Goal: Task Accomplishment & Management: Complete application form

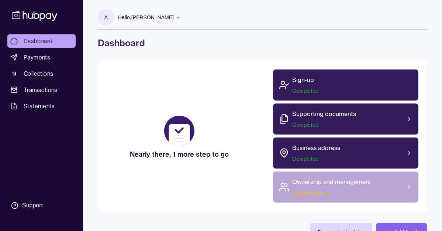
click at [305, 195] on span "Requires action" at bounding box center [331, 192] width 79 height 7
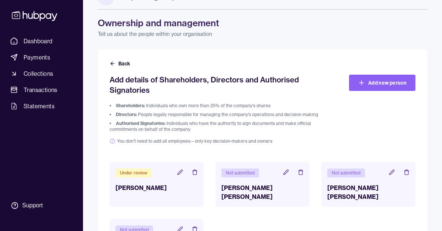
scroll to position [55, 0]
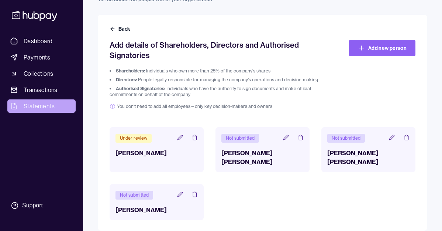
click at [38, 109] on span "Statements" at bounding box center [39, 106] width 31 height 9
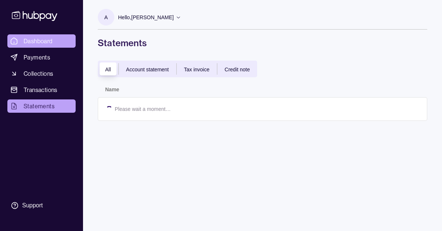
click at [40, 42] on span "Dashboard" at bounding box center [38, 41] width 29 height 9
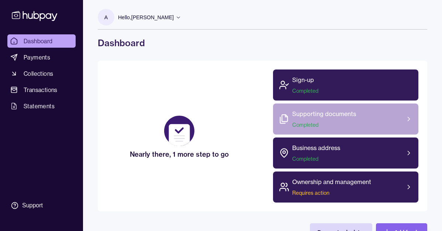
click at [344, 127] on span "Completed" at bounding box center [324, 124] width 64 height 7
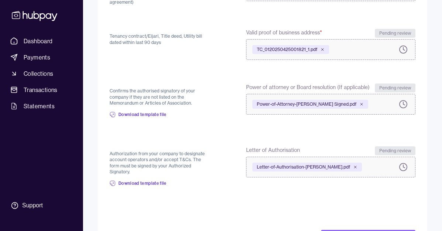
scroll to position [229, 0]
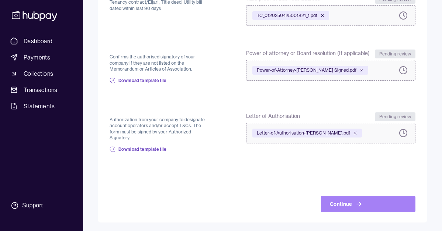
click at [347, 204] on button "Continue" at bounding box center [368, 204] width 94 height 16
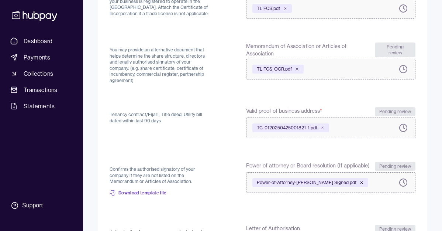
scroll to position [49, 0]
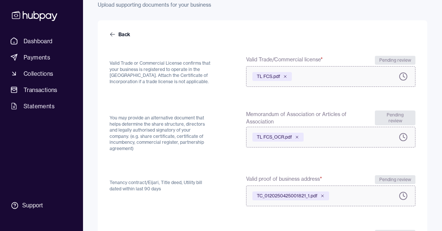
click at [267, 76] on span "TL FCS.pdf" at bounding box center [268, 76] width 23 height 6
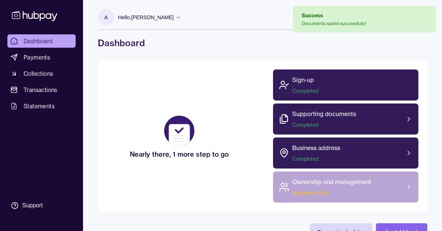
click at [321, 189] on span "Requires action" at bounding box center [331, 192] width 79 height 7
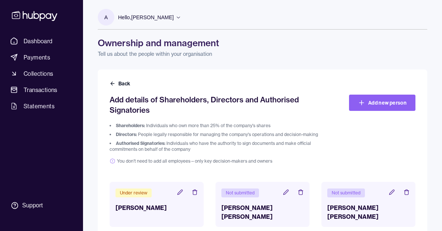
scroll to position [55, 0]
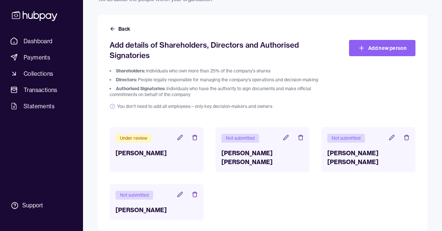
click at [391, 138] on icon at bounding box center [391, 137] width 5 height 5
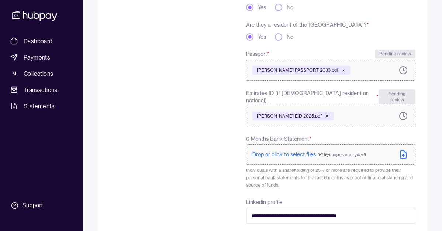
scroll to position [250, 0]
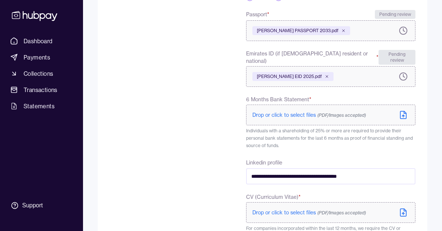
click at [286, 111] on span "Drop or click to select files (PDF/Images accepted)" at bounding box center [309, 114] width 114 height 7
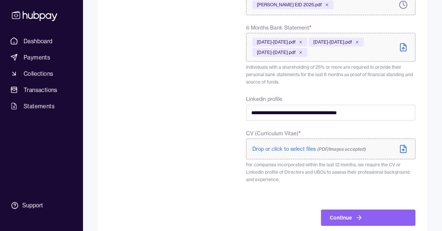
scroll to position [323, 0]
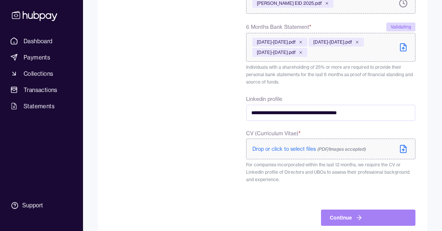
click at [353, 209] on button "Continue" at bounding box center [368, 217] width 94 height 16
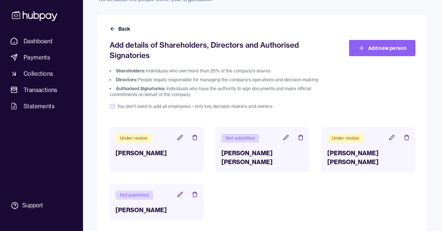
scroll to position [48, 0]
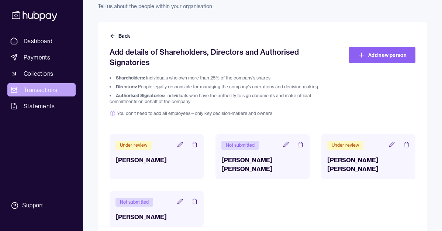
click at [48, 90] on span "Transactions" at bounding box center [41, 89] width 34 height 9
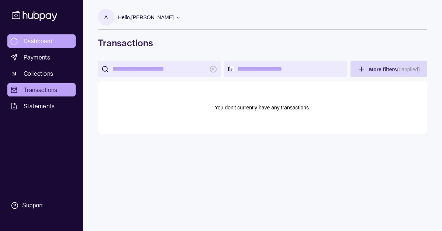
click at [43, 38] on span "Dashboard" at bounding box center [38, 41] width 29 height 9
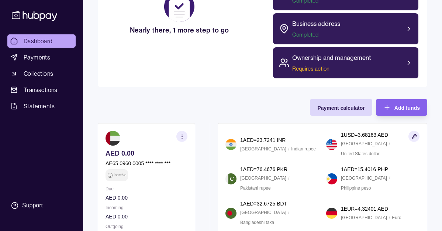
scroll to position [126, 0]
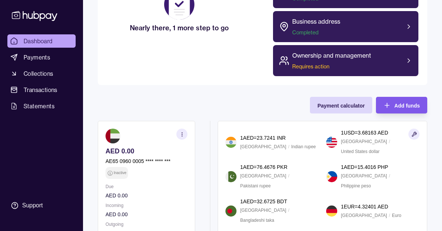
click at [403, 103] on span "Add funds" at bounding box center [407, 106] width 25 height 6
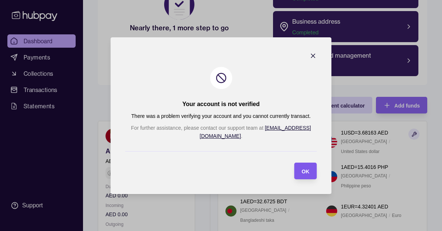
click at [299, 171] on div "OK" at bounding box center [300, 170] width 19 height 17
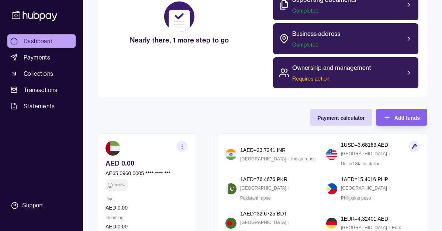
scroll to position [116, 0]
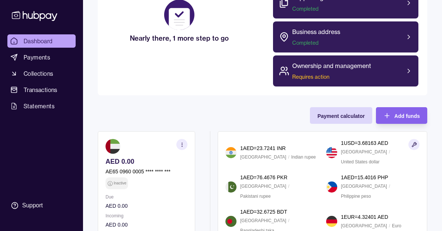
click at [180, 142] on icon "button" at bounding box center [182, 145] width 6 height 6
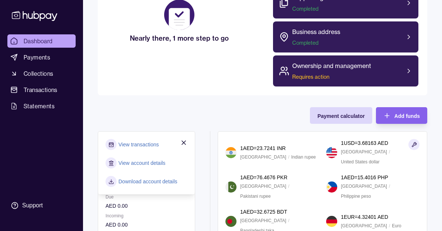
click at [204, 111] on div "Payment calculator Add funds AED 0.00 AE65 0960 0005 **** **** *** Inactive Due…" at bounding box center [263, 186] width 330 height 159
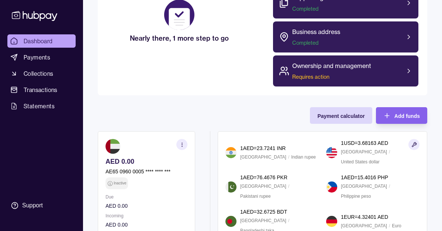
click at [181, 143] on icon "button" at bounding box center [182, 145] width 6 height 6
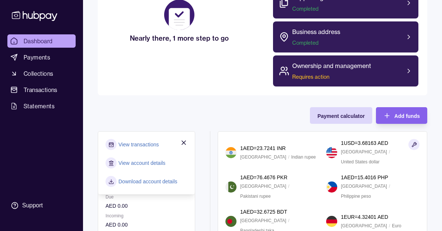
click at [161, 181] on link "Download account details" at bounding box center [147, 181] width 59 height 8
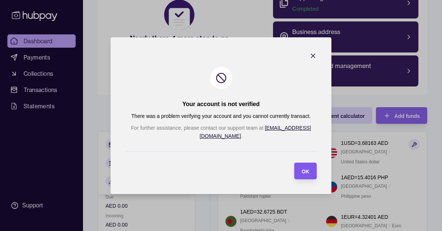
click at [302, 168] on span "OK" at bounding box center [306, 171] width 8 height 6
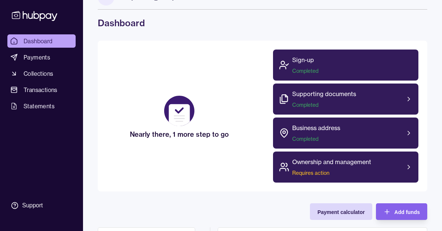
scroll to position [0, 0]
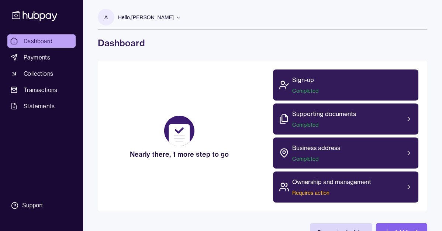
click at [181, 17] on icon at bounding box center [179, 17] width 6 height 6
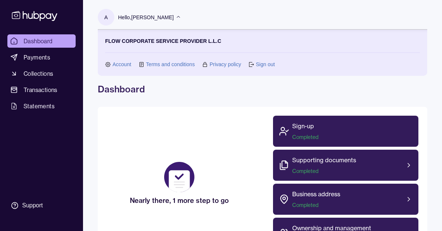
click at [181, 17] on icon at bounding box center [179, 17] width 6 height 6
